Goal: Task Accomplishment & Management: Use online tool/utility

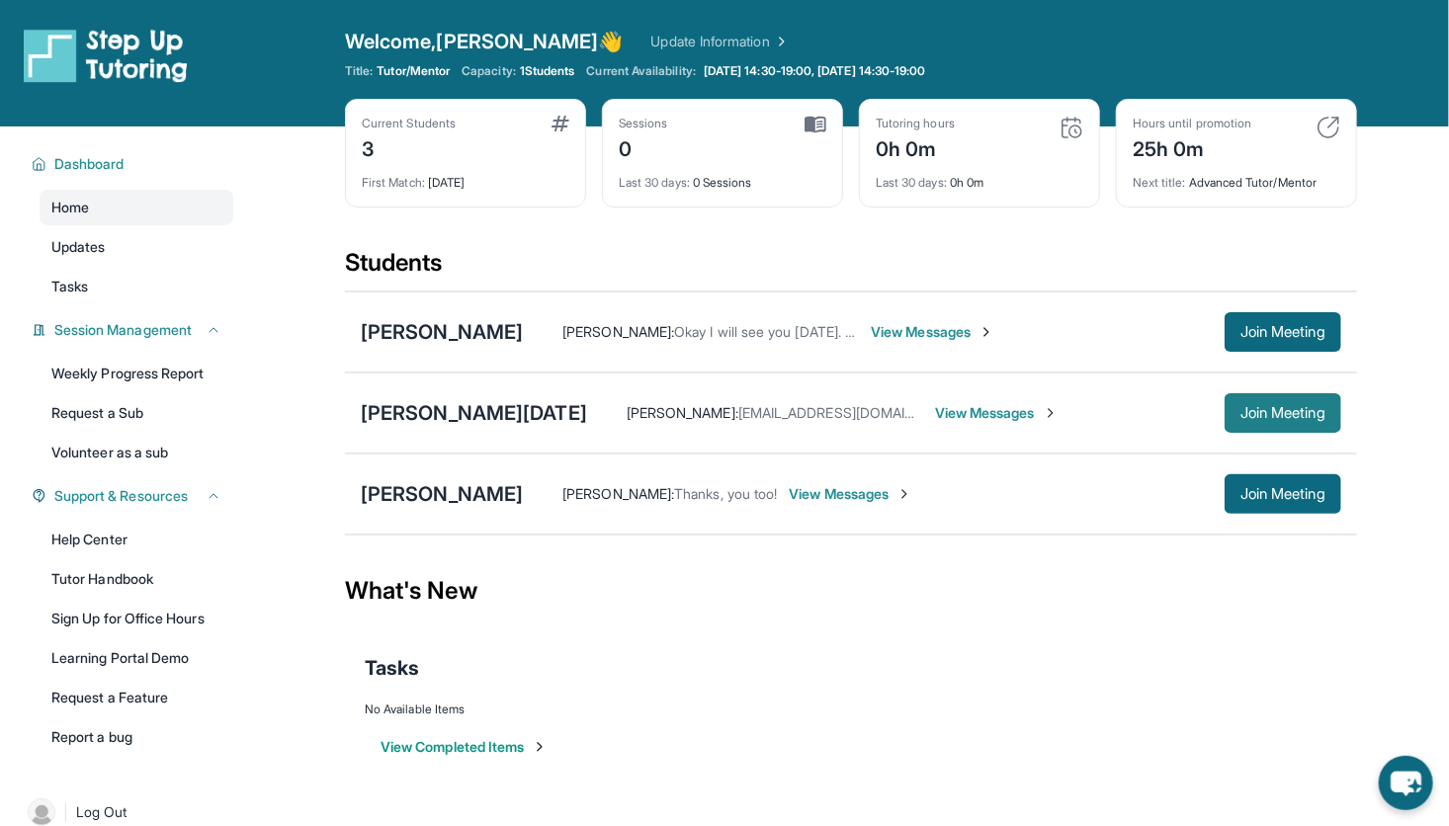
click at [1266, 409] on span "Join Meeting" at bounding box center [1282, 413] width 85 height 12
click at [409, 399] on div "[PERSON_NAME][DATE]" at bounding box center [474, 413] width 226 height 28
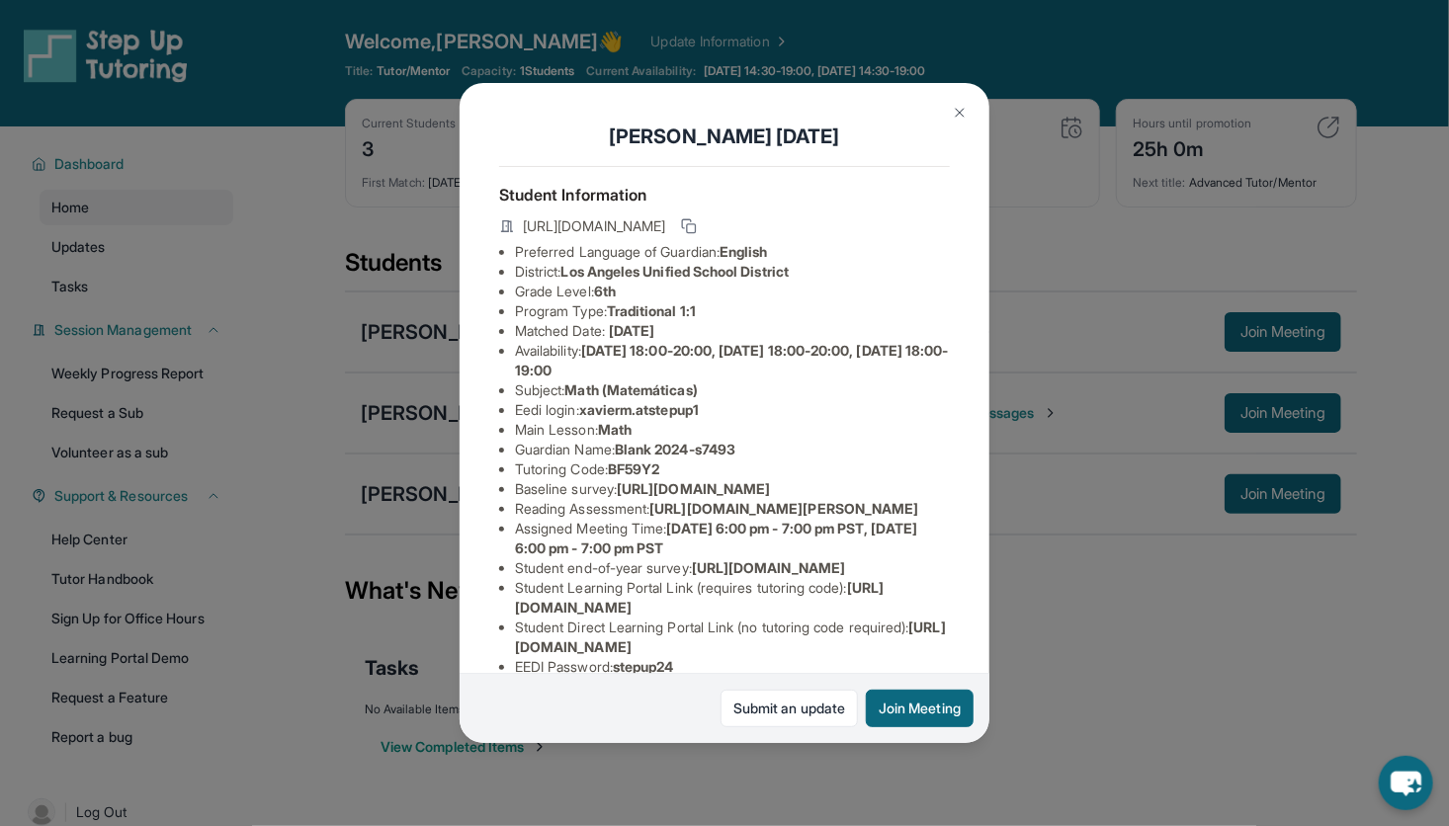
click at [626, 379] on span "Monday 18:00-20:00, Wednesday 18:00-20:00, Thursday 18:00-19:00" at bounding box center [732, 360] width 434 height 37
click at [1184, 453] on div "Xavier Makara Student Information https://student-portal.stepuptutoring.org/stu…" at bounding box center [724, 413] width 1449 height 826
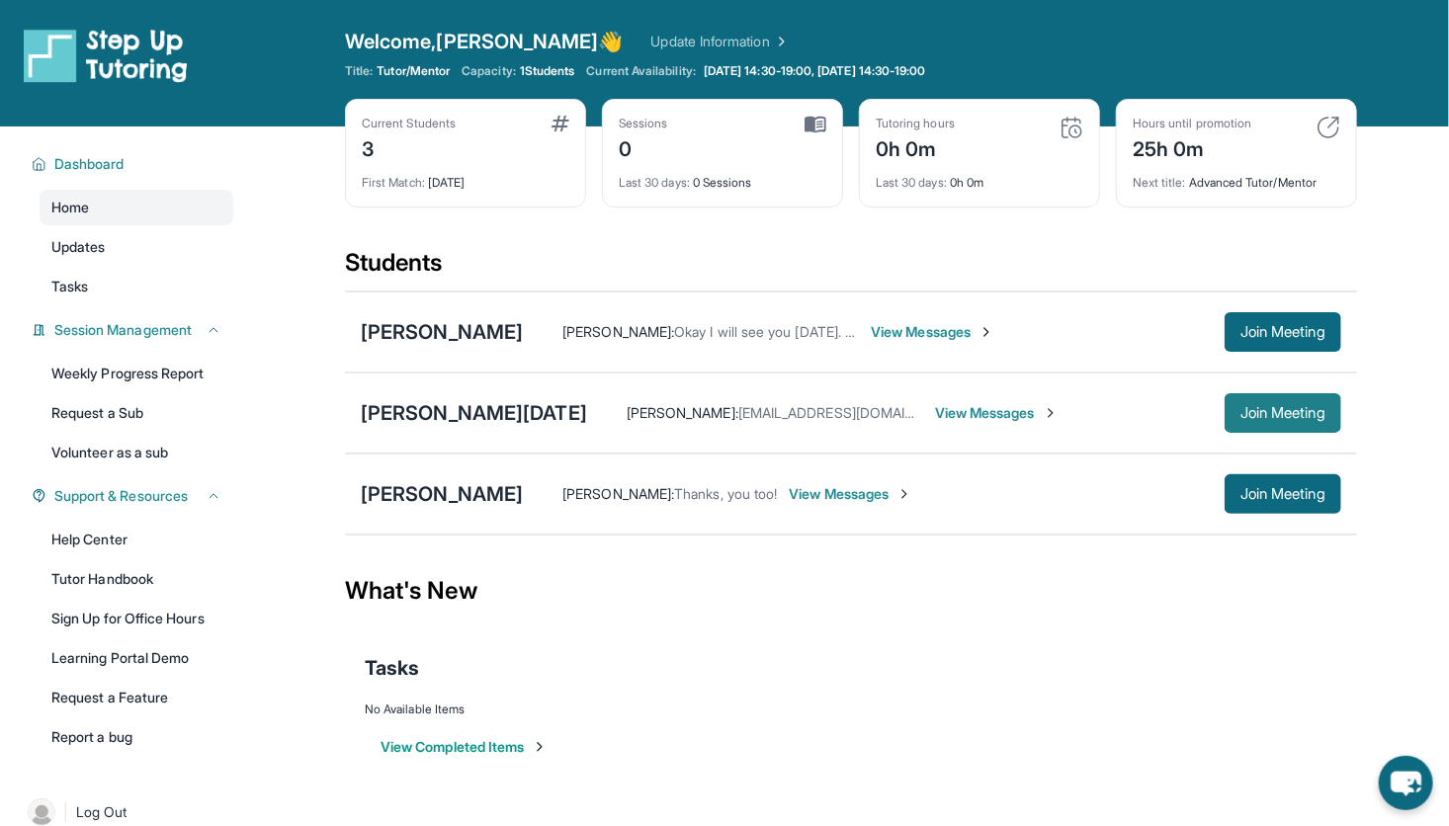
click at [1264, 414] on span "Join Meeting" at bounding box center [1282, 413] width 85 height 12
click at [71, 272] on link "Tasks" at bounding box center [137, 287] width 194 height 36
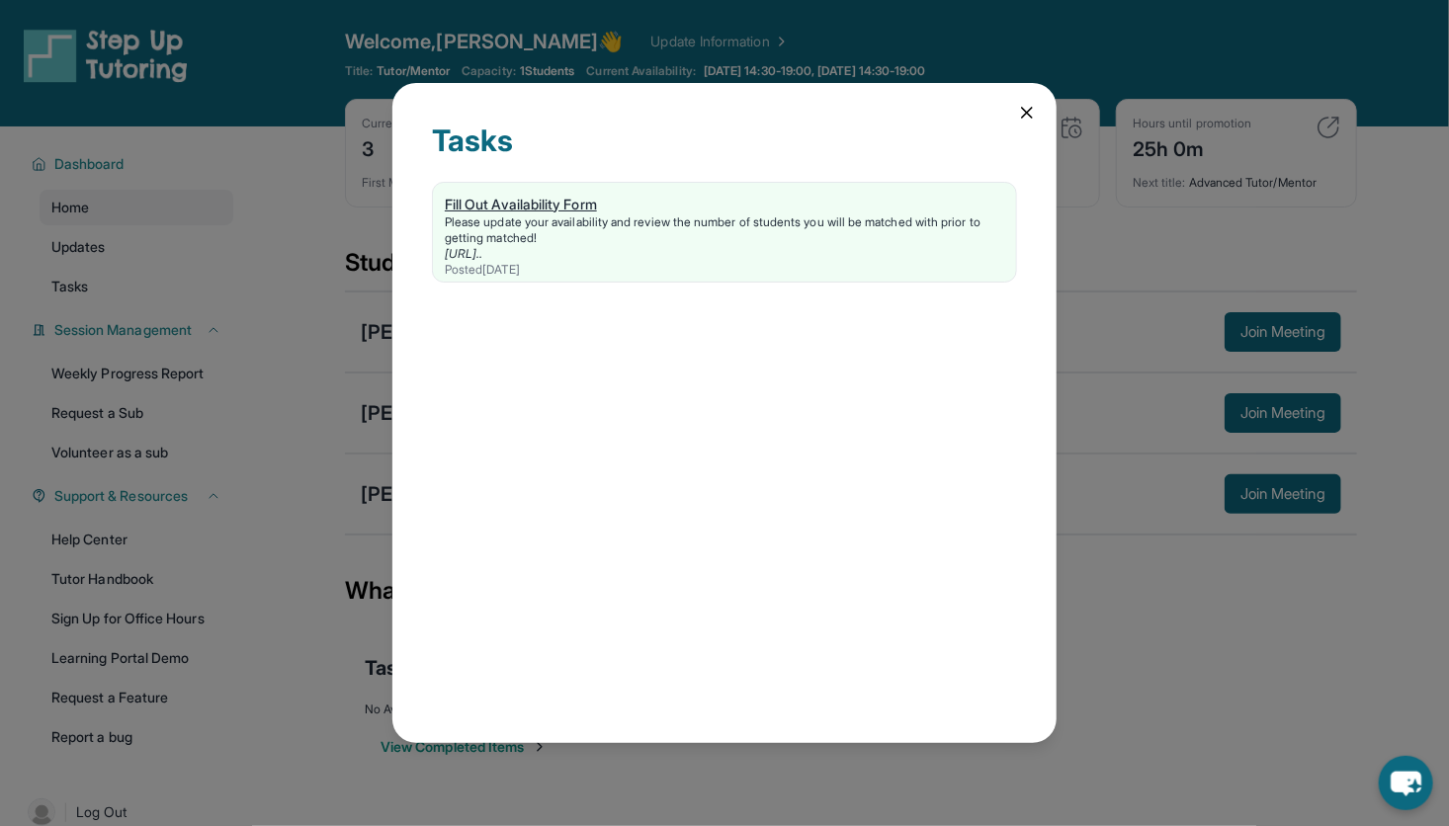
click at [678, 224] on div "Please update your availability and review the number of students you will be m…" at bounding box center [724, 230] width 559 height 32
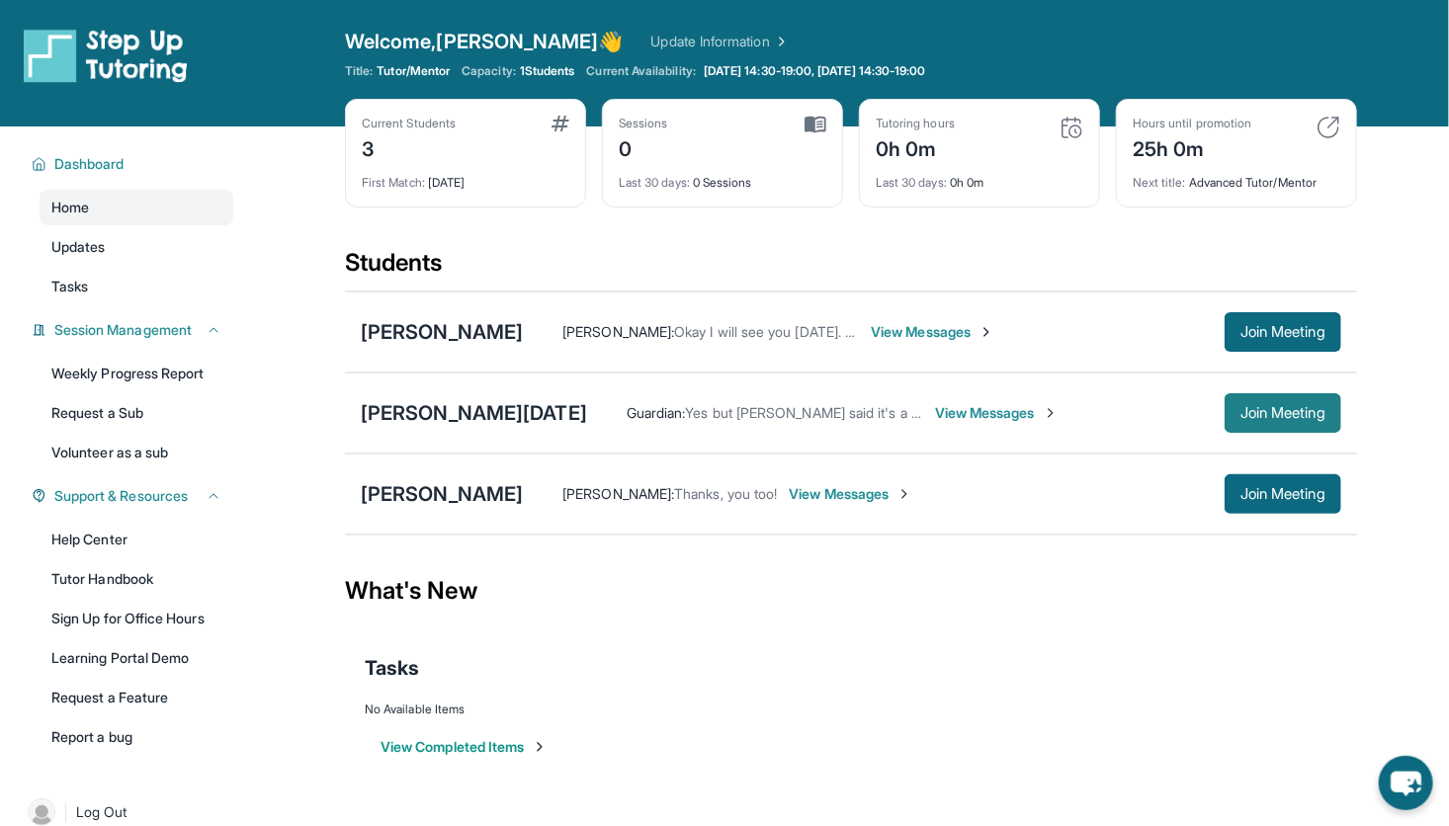
click at [1241, 411] on span "Join Meeting" at bounding box center [1282, 413] width 85 height 12
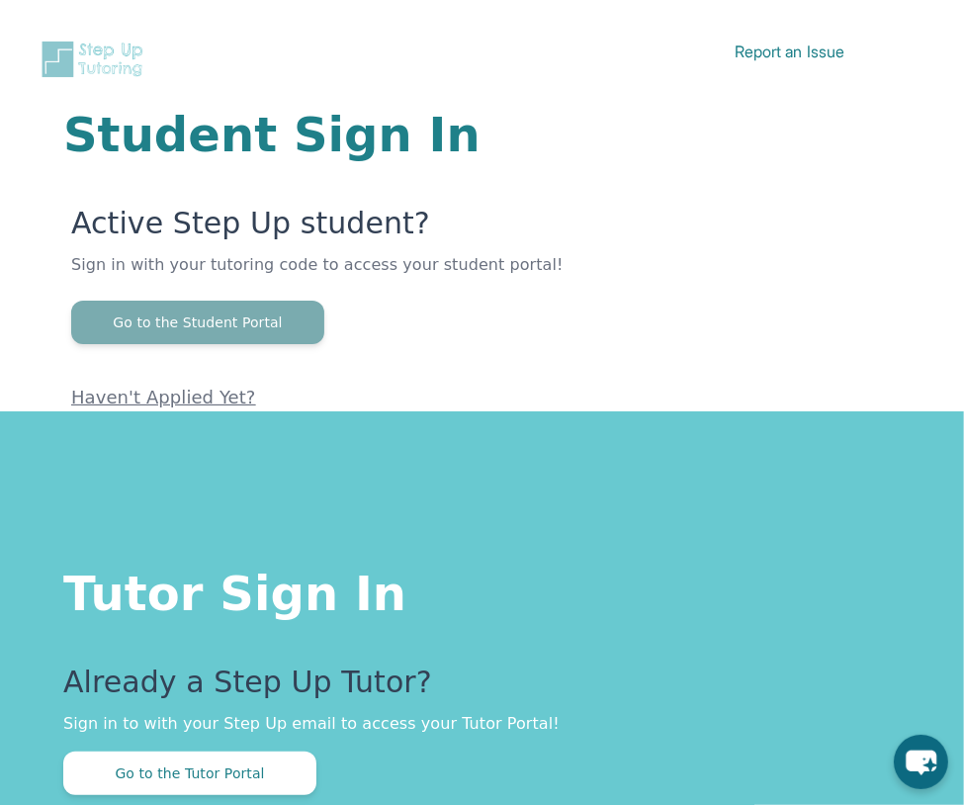
click at [183, 330] on button "Go to the Student Portal" at bounding box center [197, 321] width 253 height 43
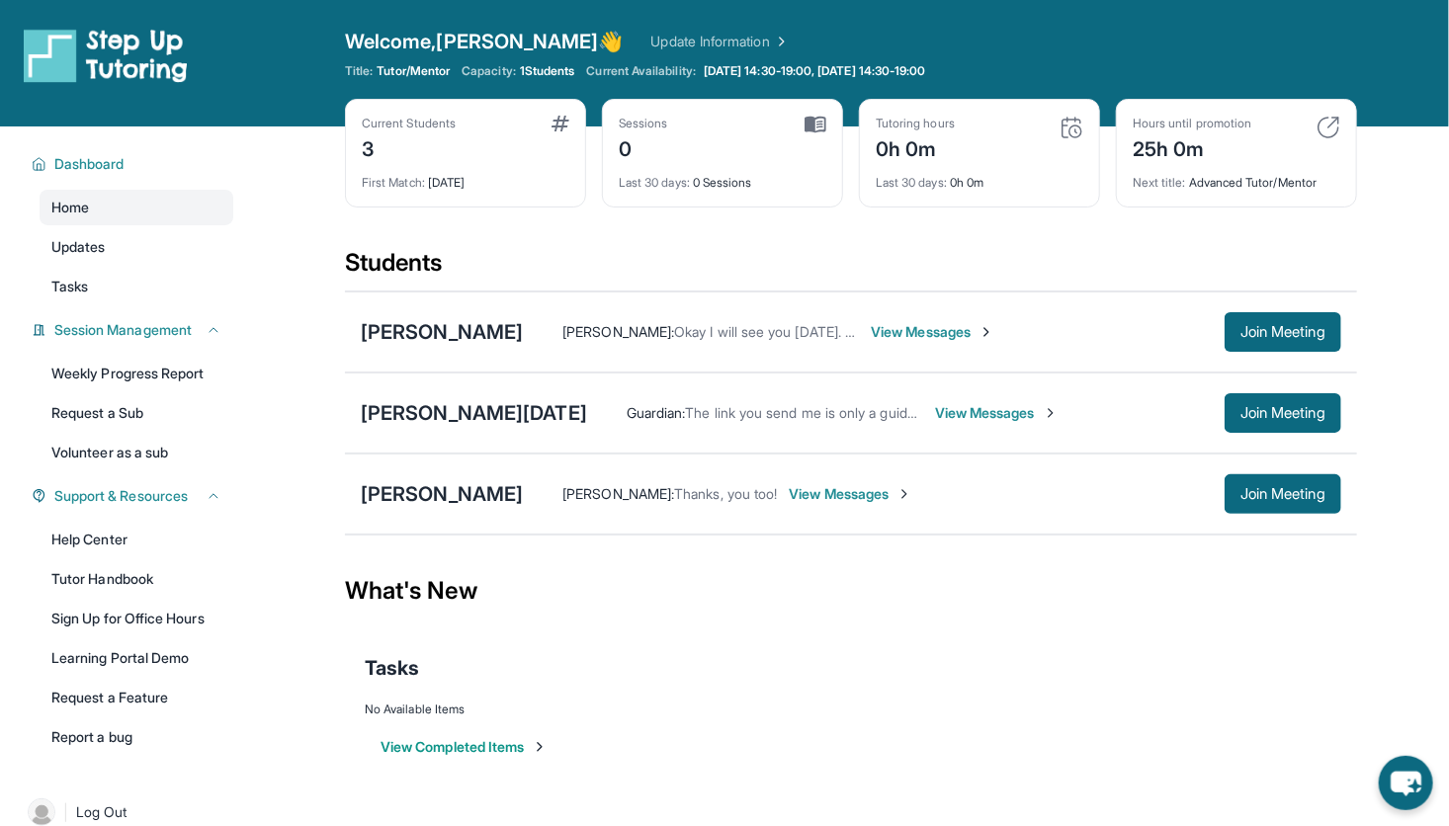
click at [1251, 659] on div "Tasks" at bounding box center [851, 668] width 973 height 28
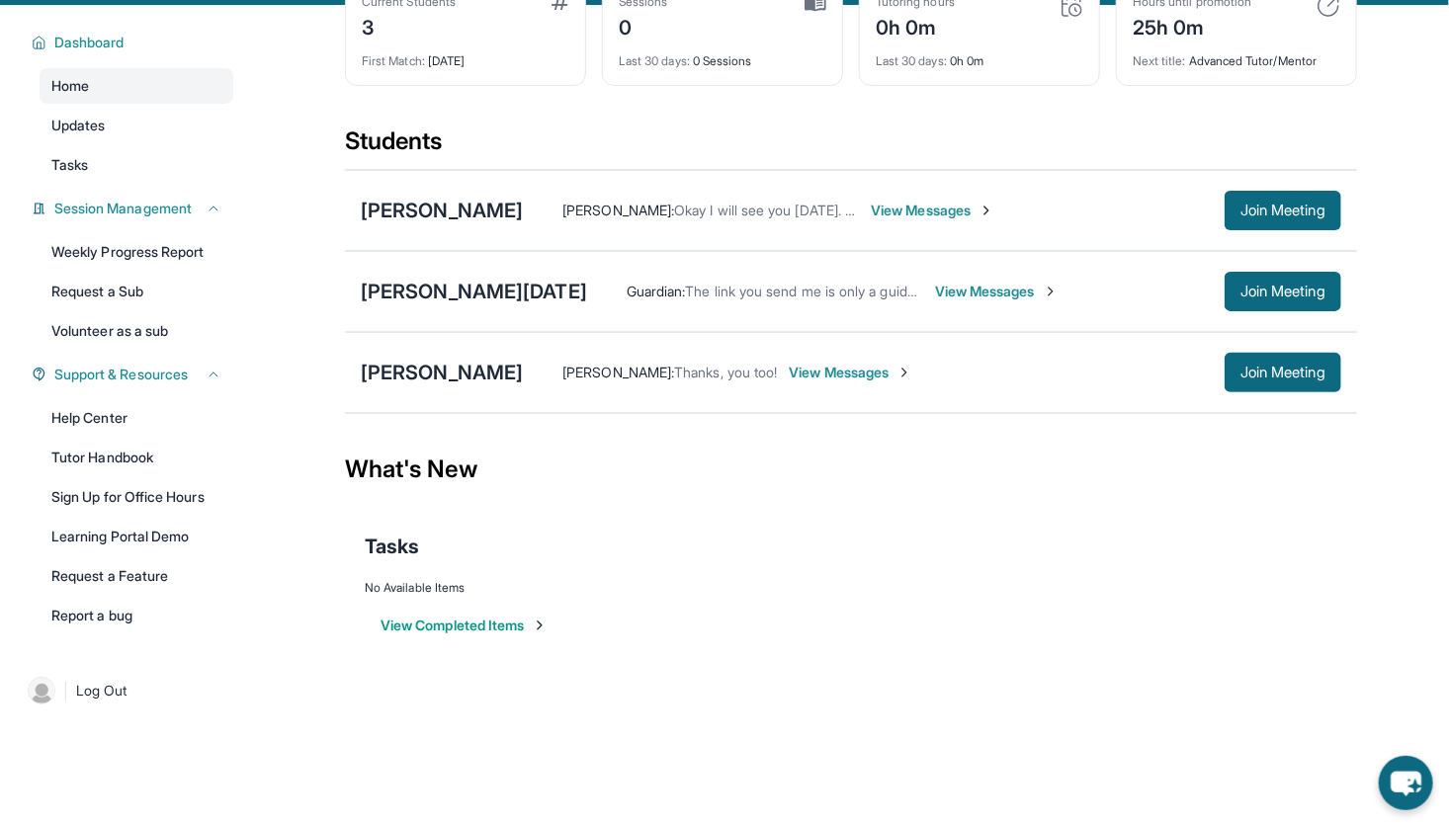
scroll to position [127, 0]
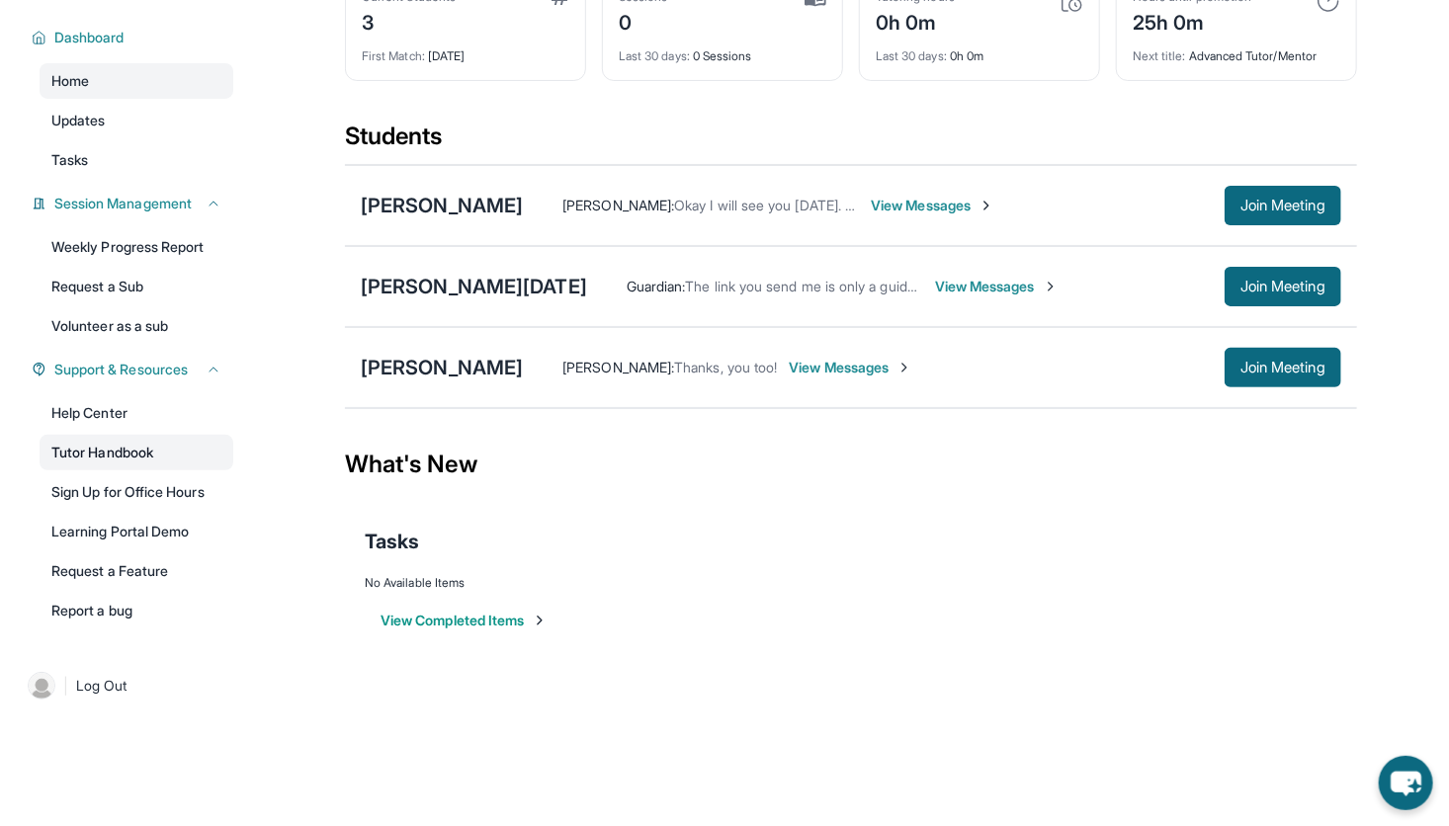
click at [110, 456] on link "Tutor Handbook" at bounding box center [137, 453] width 194 height 36
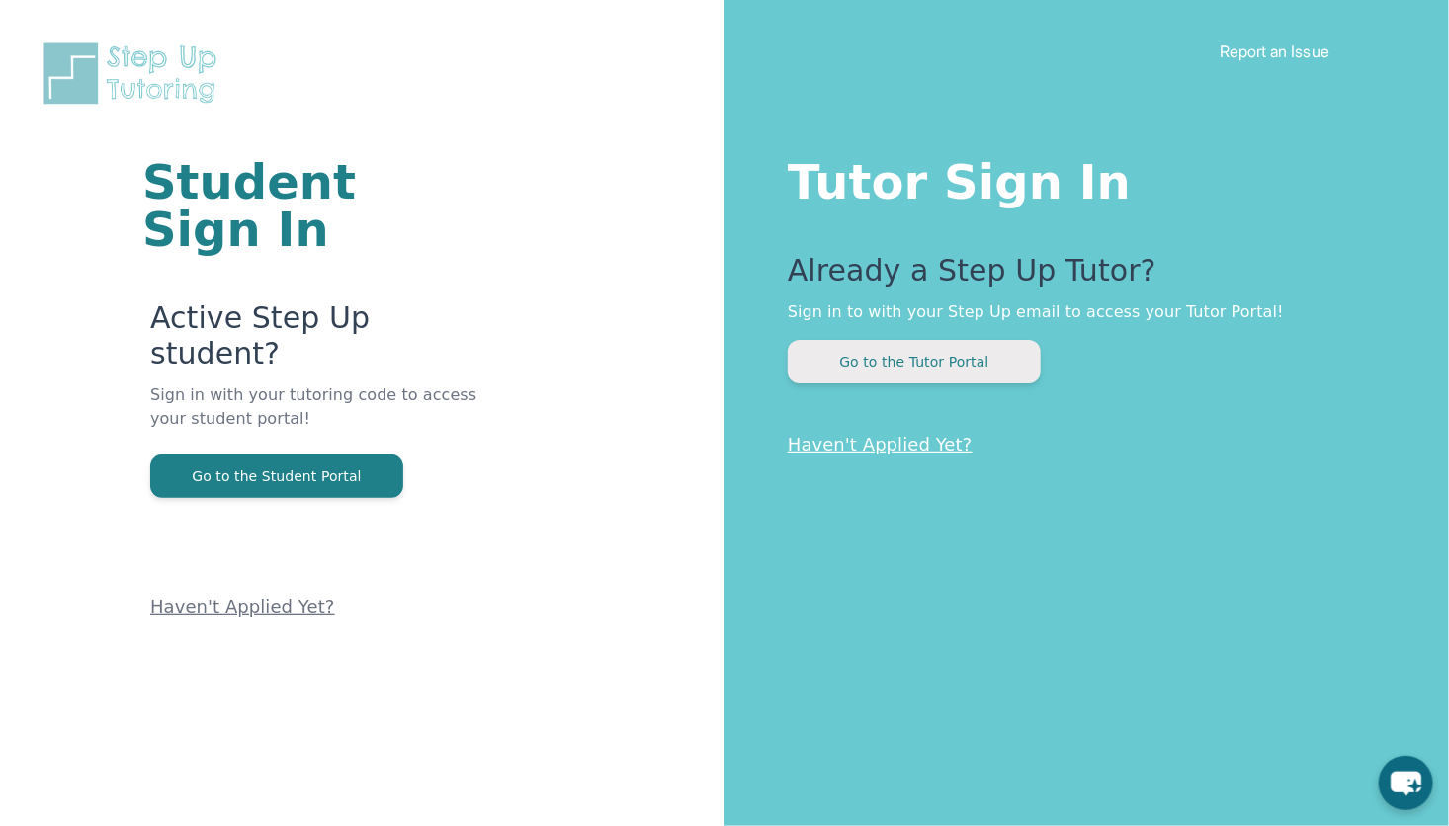
click at [932, 358] on button "Go to the Tutor Portal" at bounding box center [914, 361] width 253 height 43
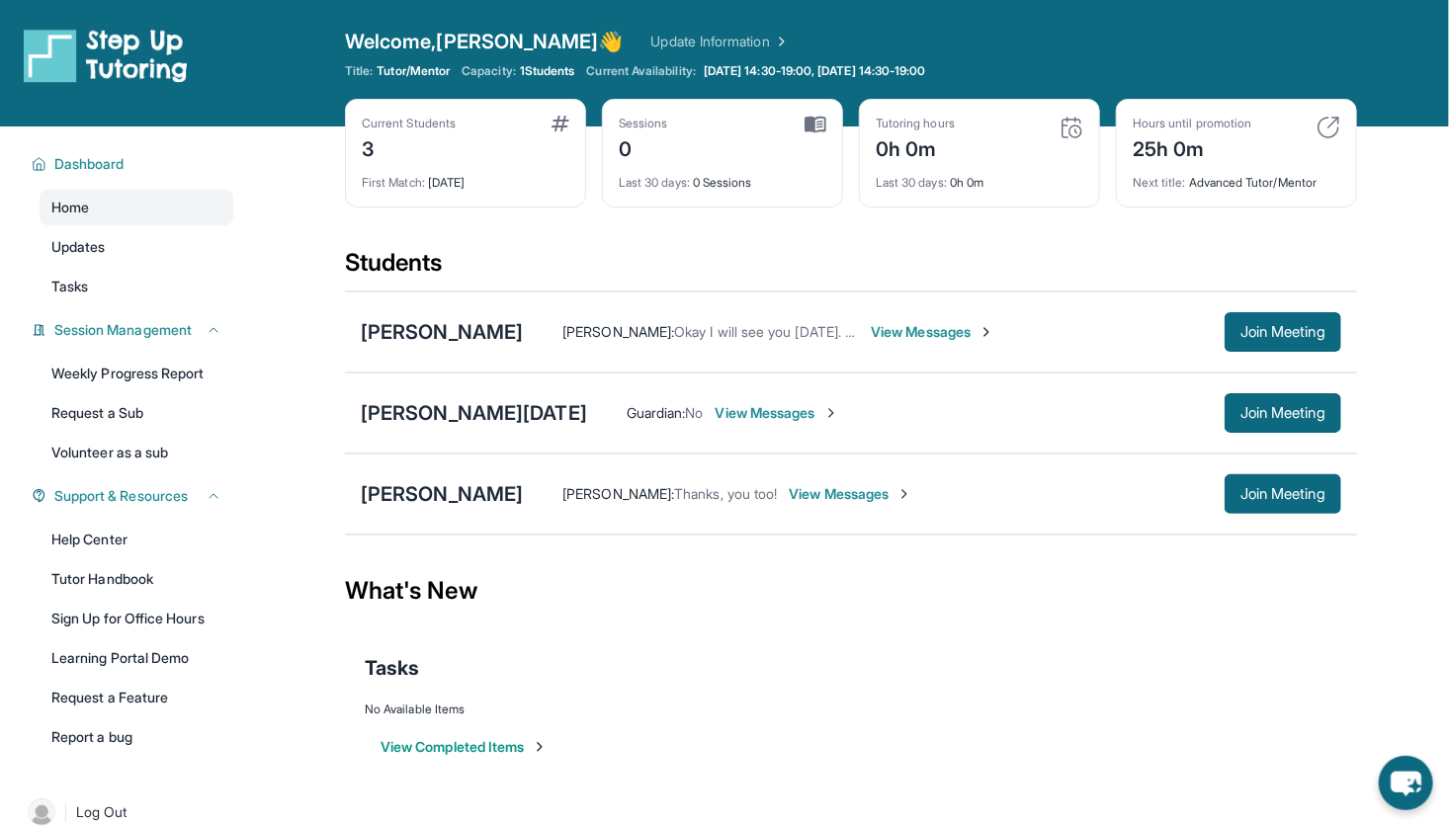
click at [1308, 684] on div "Tasks" at bounding box center [851, 668] width 973 height 67
click at [1251, 427] on button "Join Meeting" at bounding box center [1283, 413] width 117 height 40
